Goal: Transaction & Acquisition: Subscribe to service/newsletter

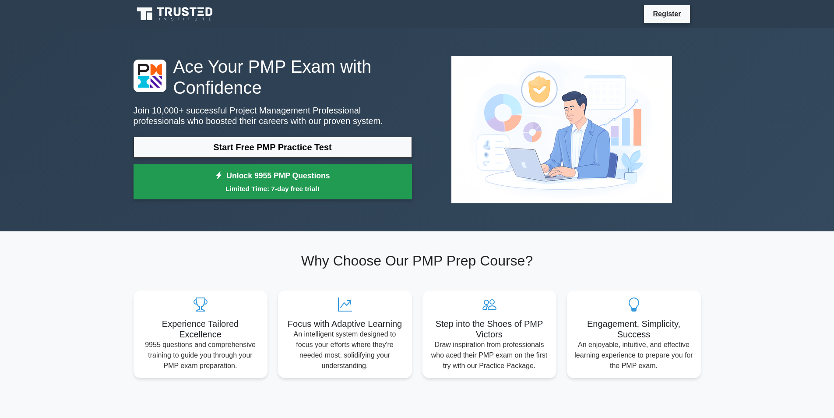
click at [281, 171] on link "Unlock 9955 PMP Questions Limited Time: 7-day free trial!" at bounding box center [273, 181] width 278 height 35
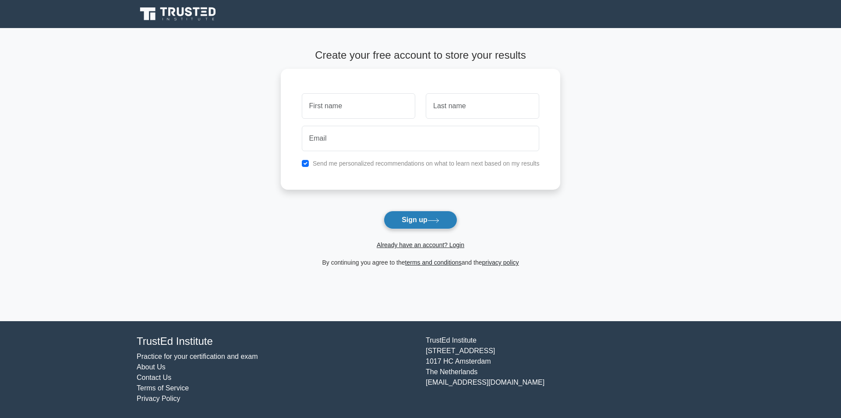
click at [451, 214] on button "Sign up" at bounding box center [420, 220] width 74 height 18
click at [431, 221] on icon at bounding box center [433, 220] width 11 height 4
click at [392, 224] on button "Sign up" at bounding box center [420, 220] width 74 height 18
